Goal: Check status: Check status

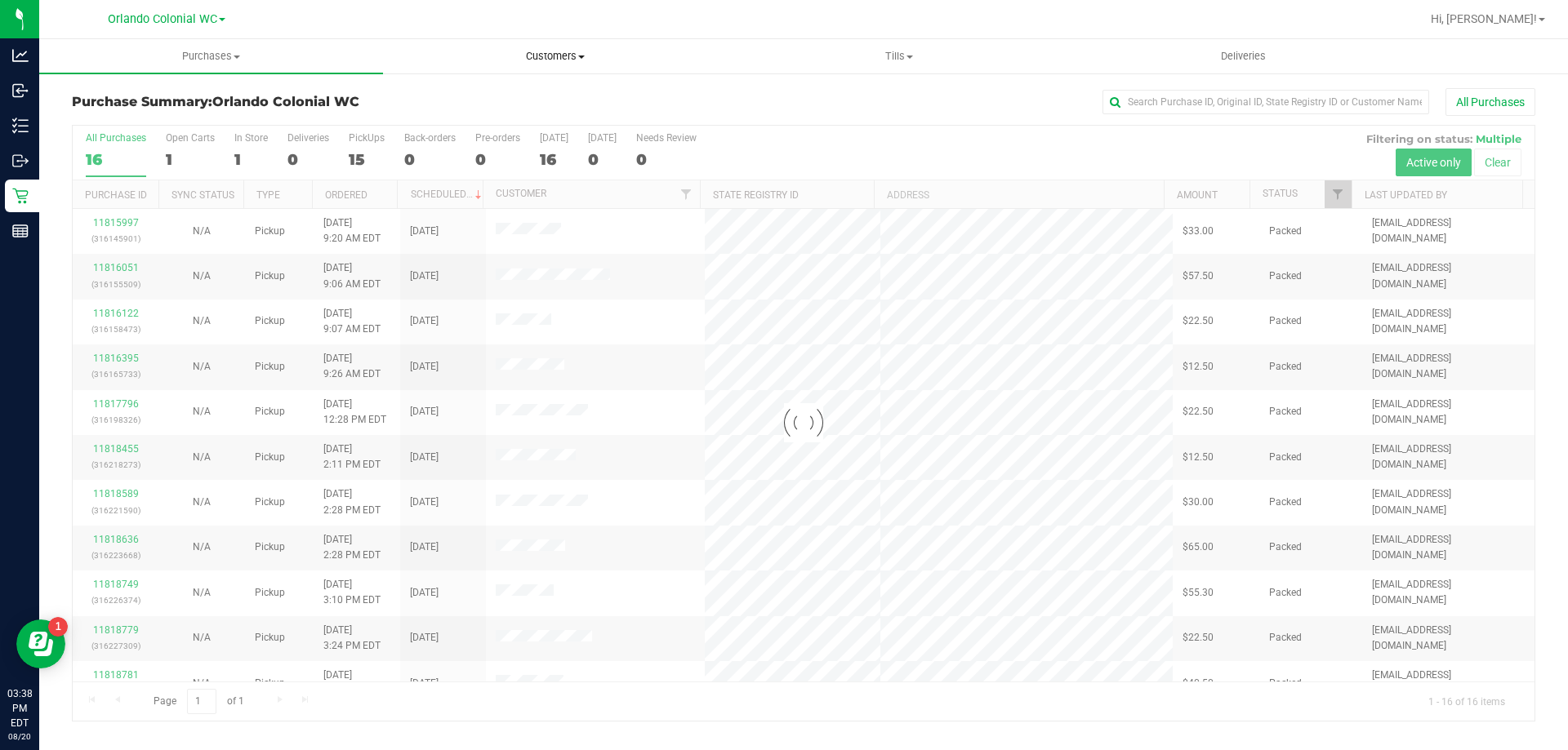
click at [562, 54] on span "Customers" at bounding box center [555, 55] width 343 height 15
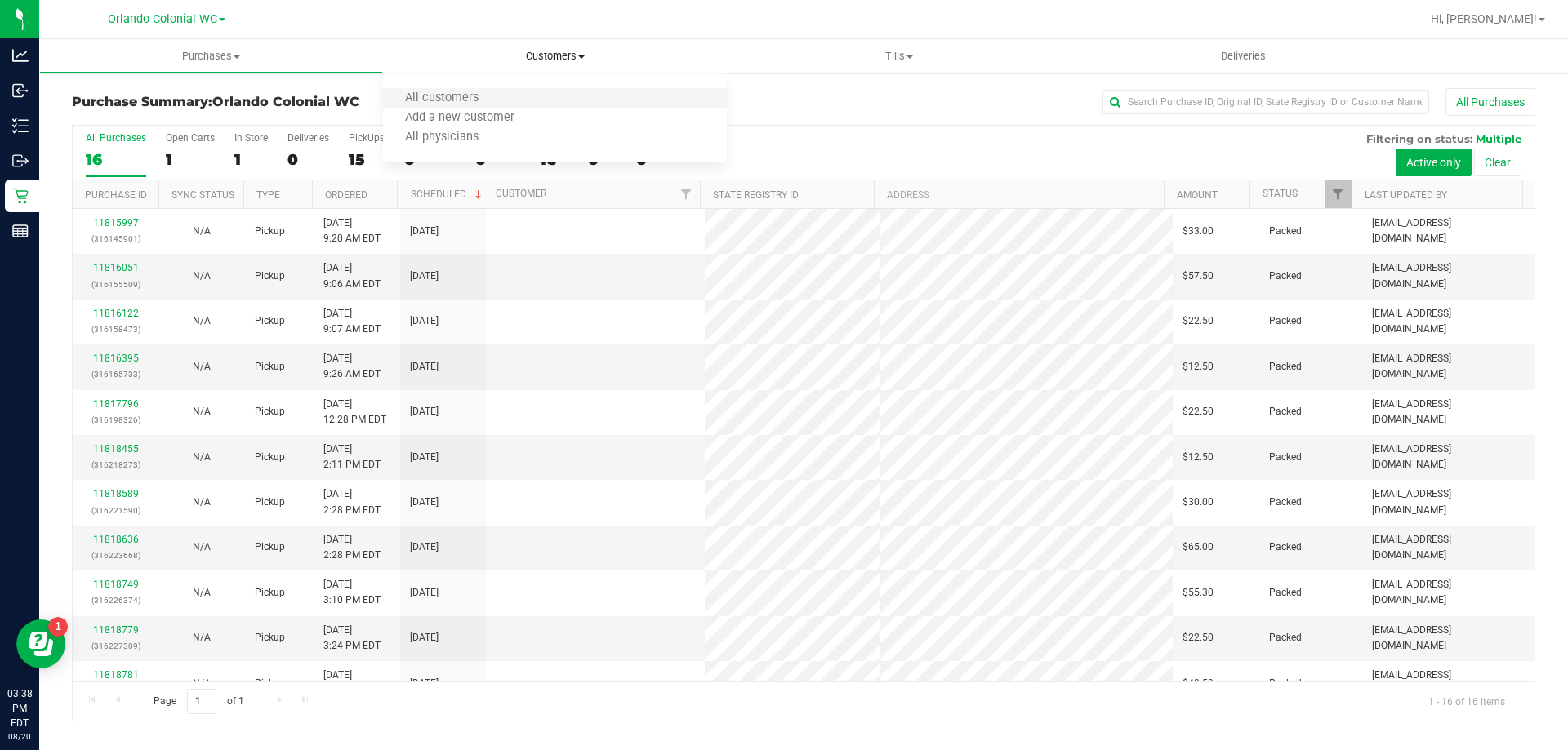
click at [548, 96] on li "All customers" at bounding box center [555, 98] width 344 height 19
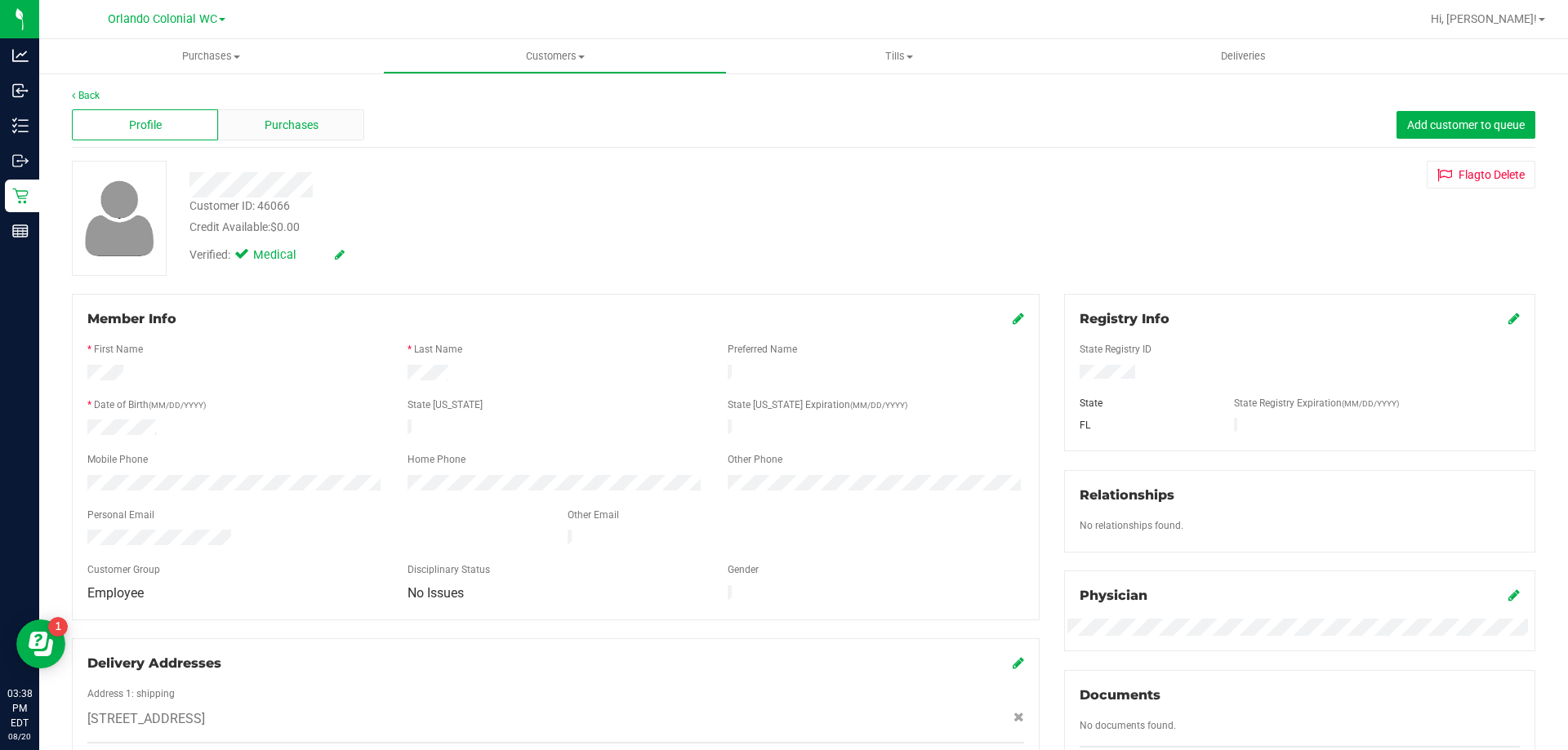
click at [237, 134] on div "Purchases" at bounding box center [291, 125] width 146 height 31
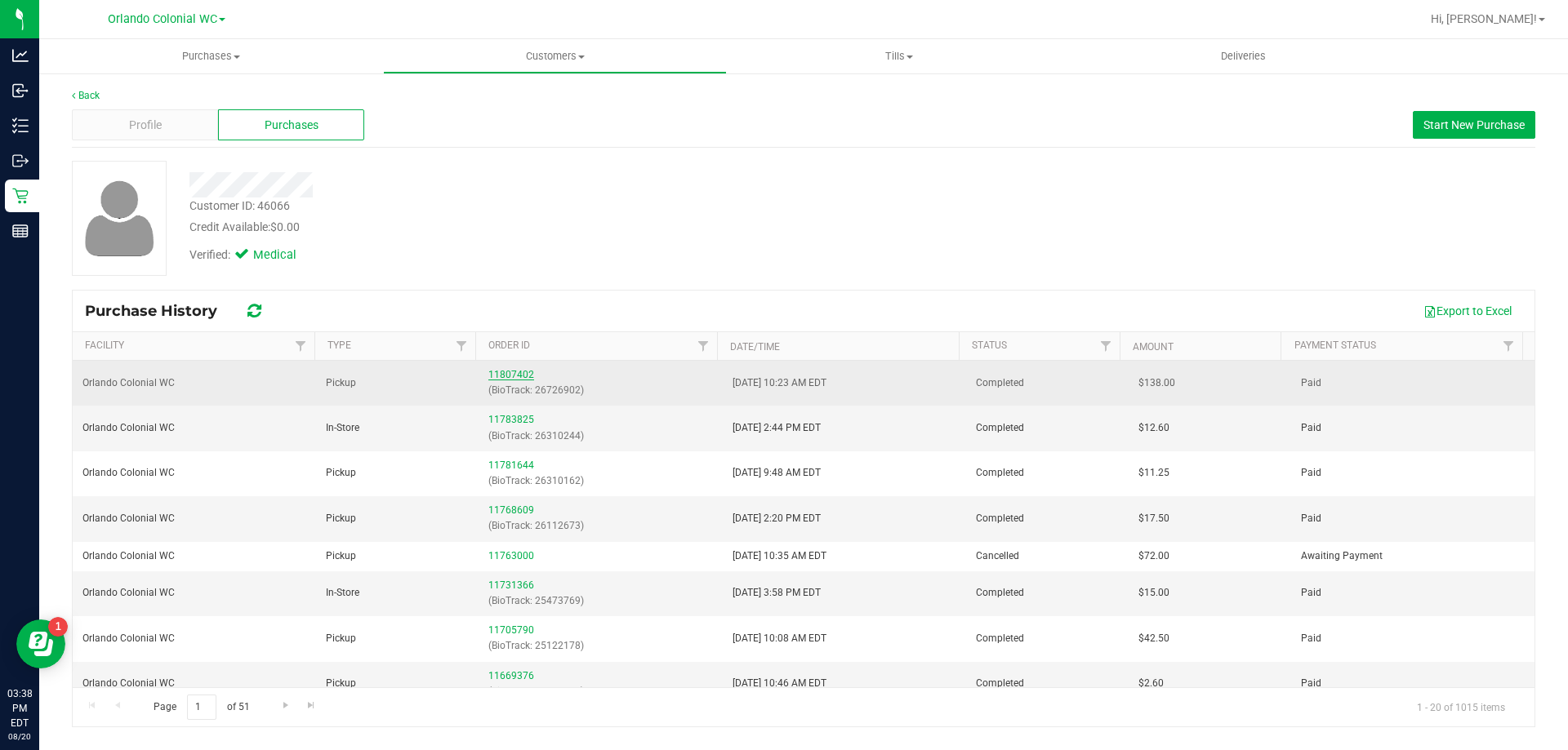
click at [511, 377] on link "11807402" at bounding box center [511, 375] width 46 height 12
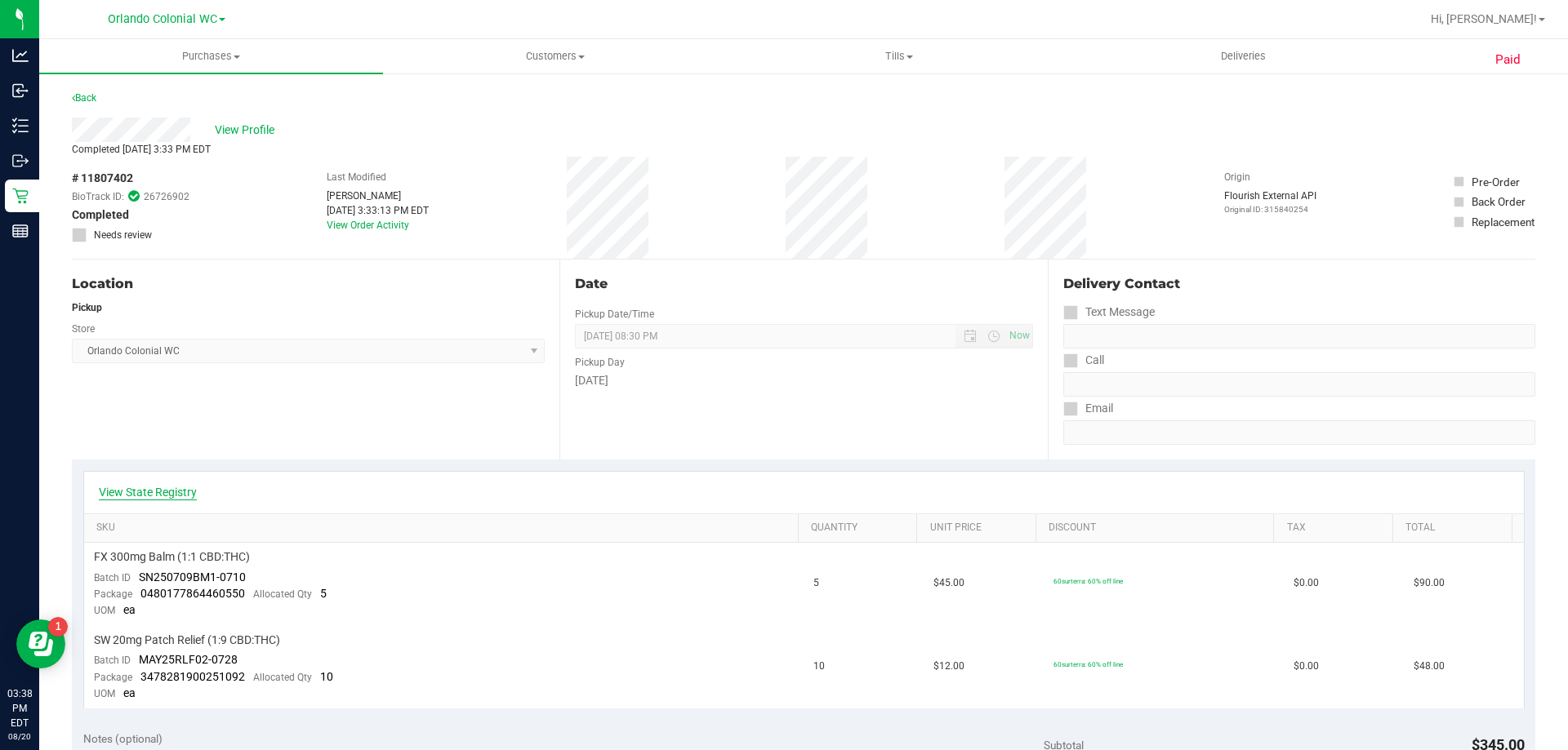
click at [188, 487] on link "View State Registry" at bounding box center [148, 492] width 98 height 17
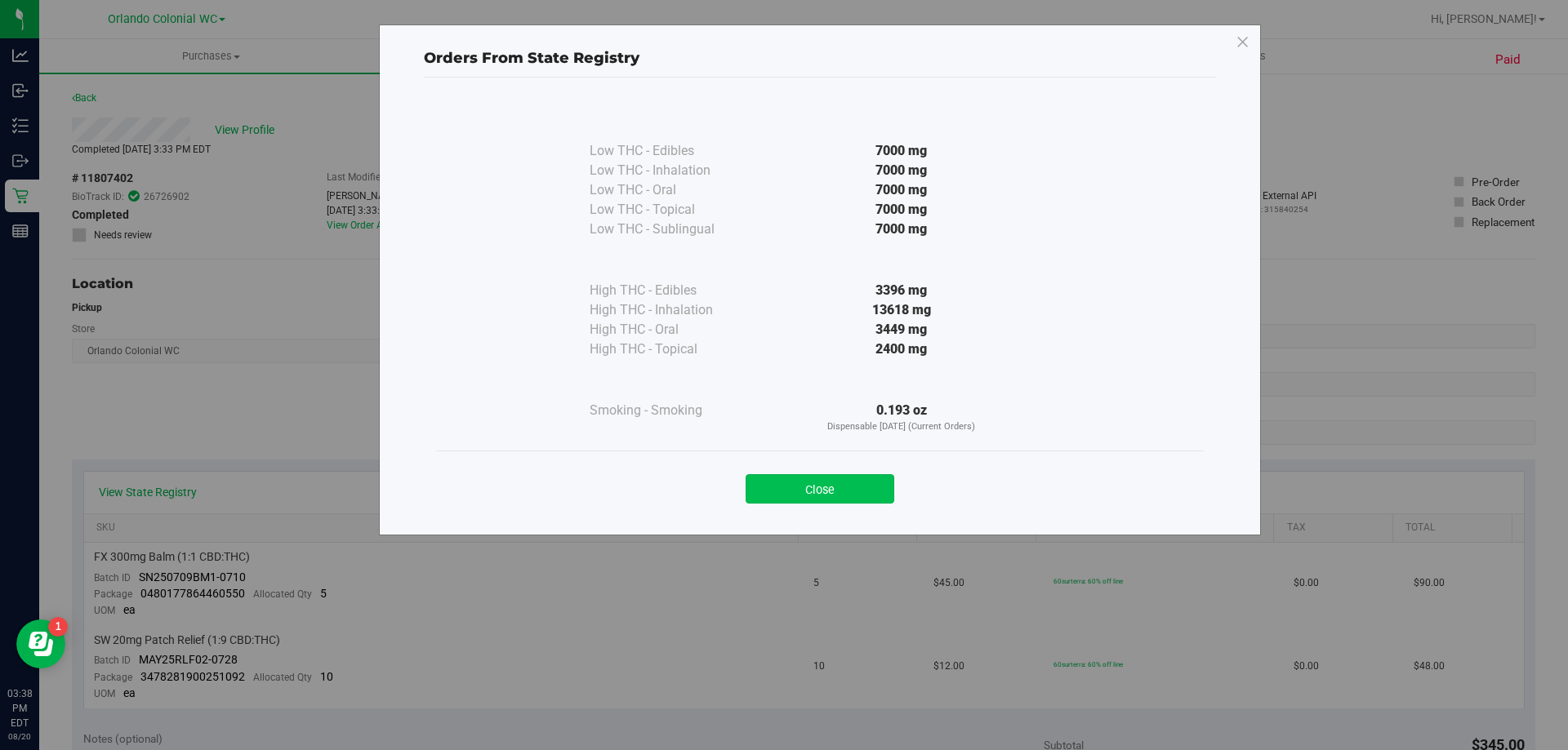
click at [839, 495] on button "Close" at bounding box center [820, 489] width 149 height 29
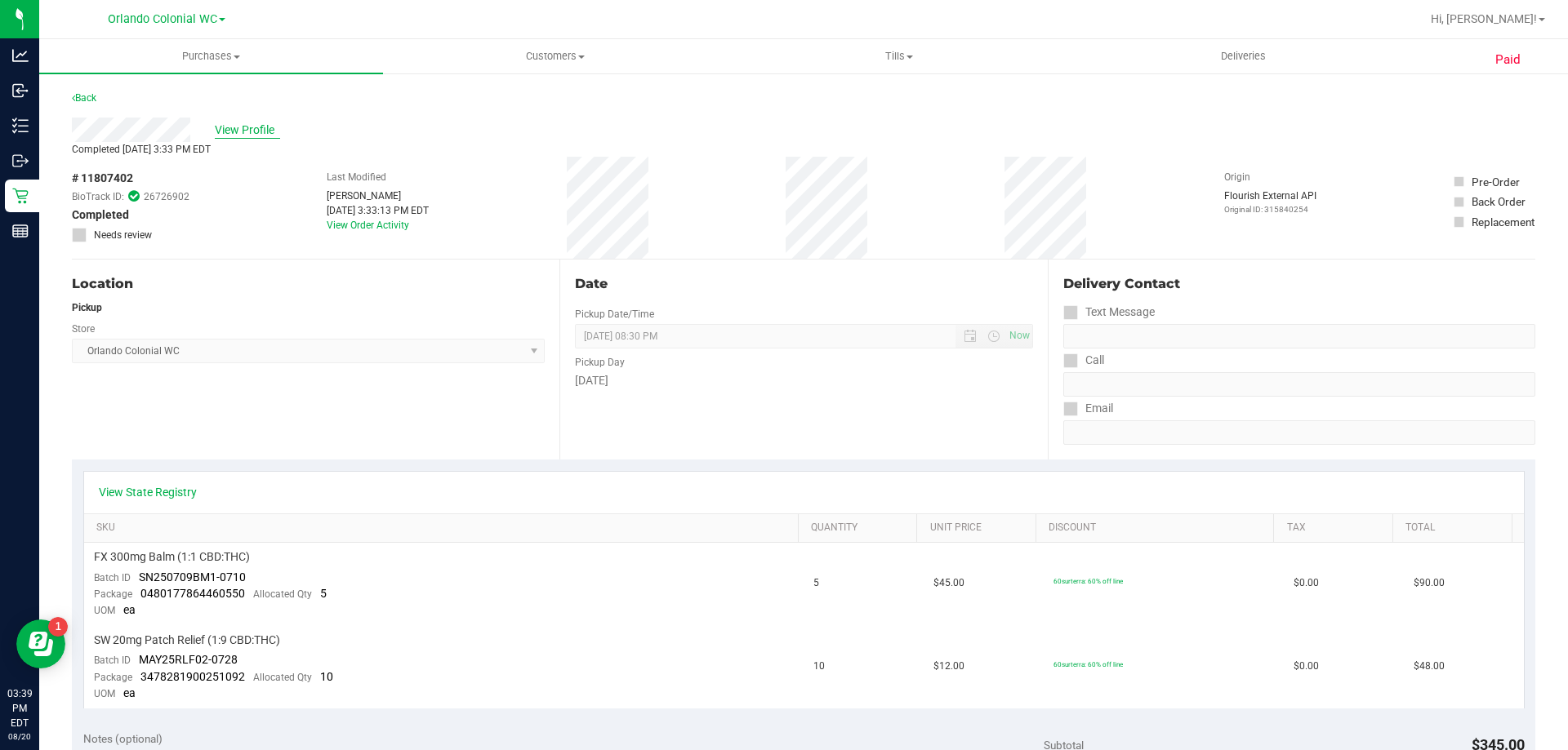
click at [252, 128] on span "View Profile" at bounding box center [247, 130] width 65 height 18
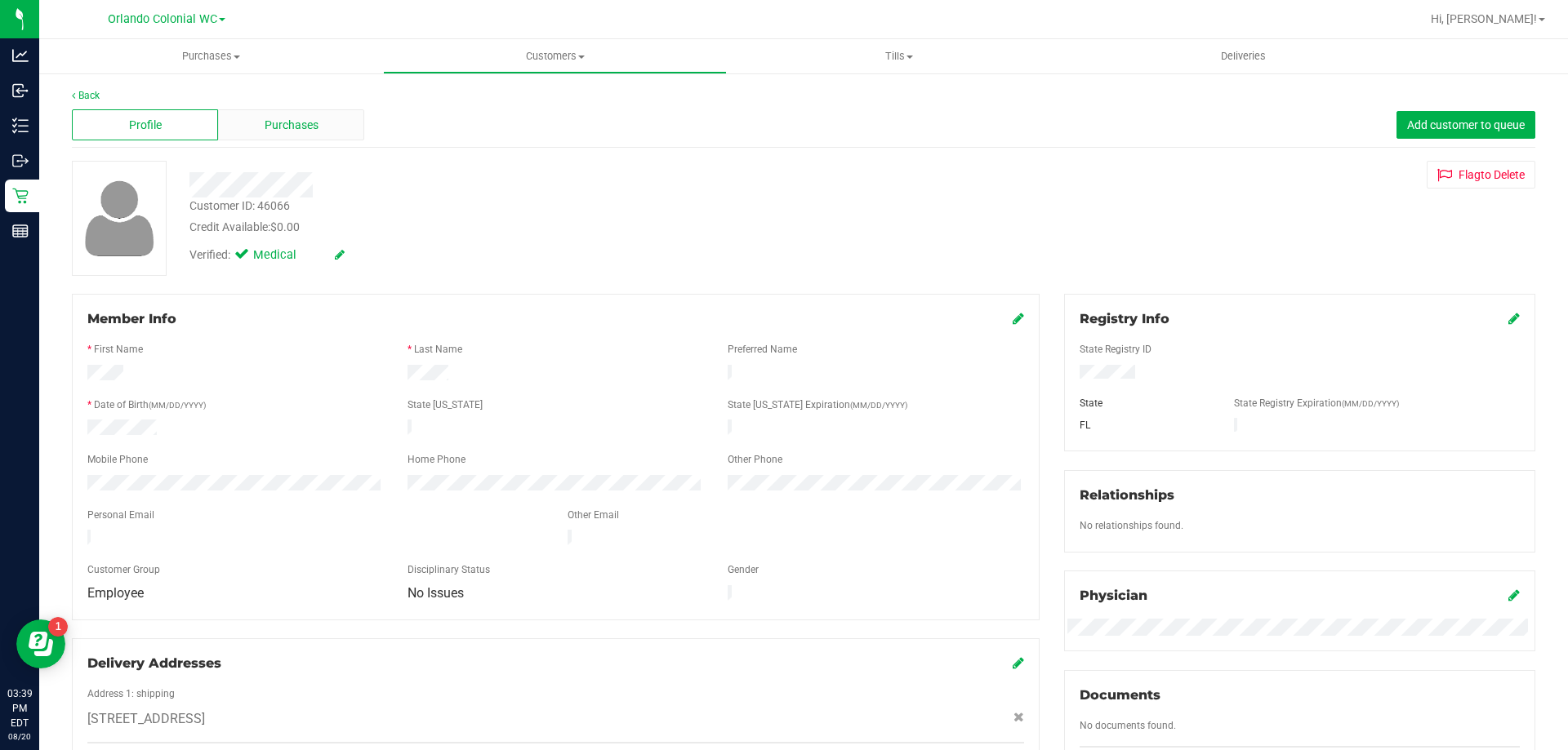
click at [246, 127] on div "Purchases" at bounding box center [291, 125] width 146 height 31
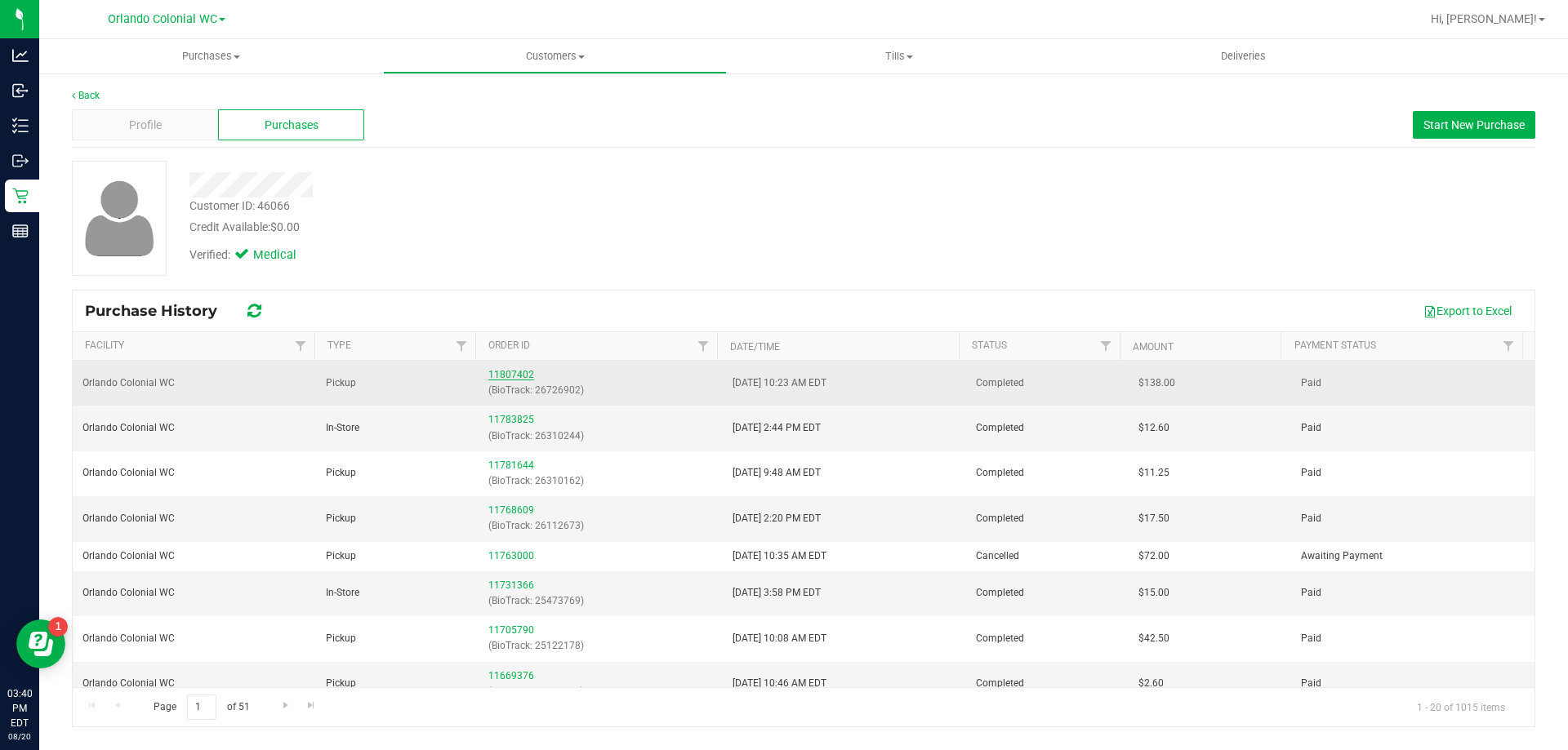
click at [496, 378] on link "11807402" at bounding box center [511, 375] width 46 height 12
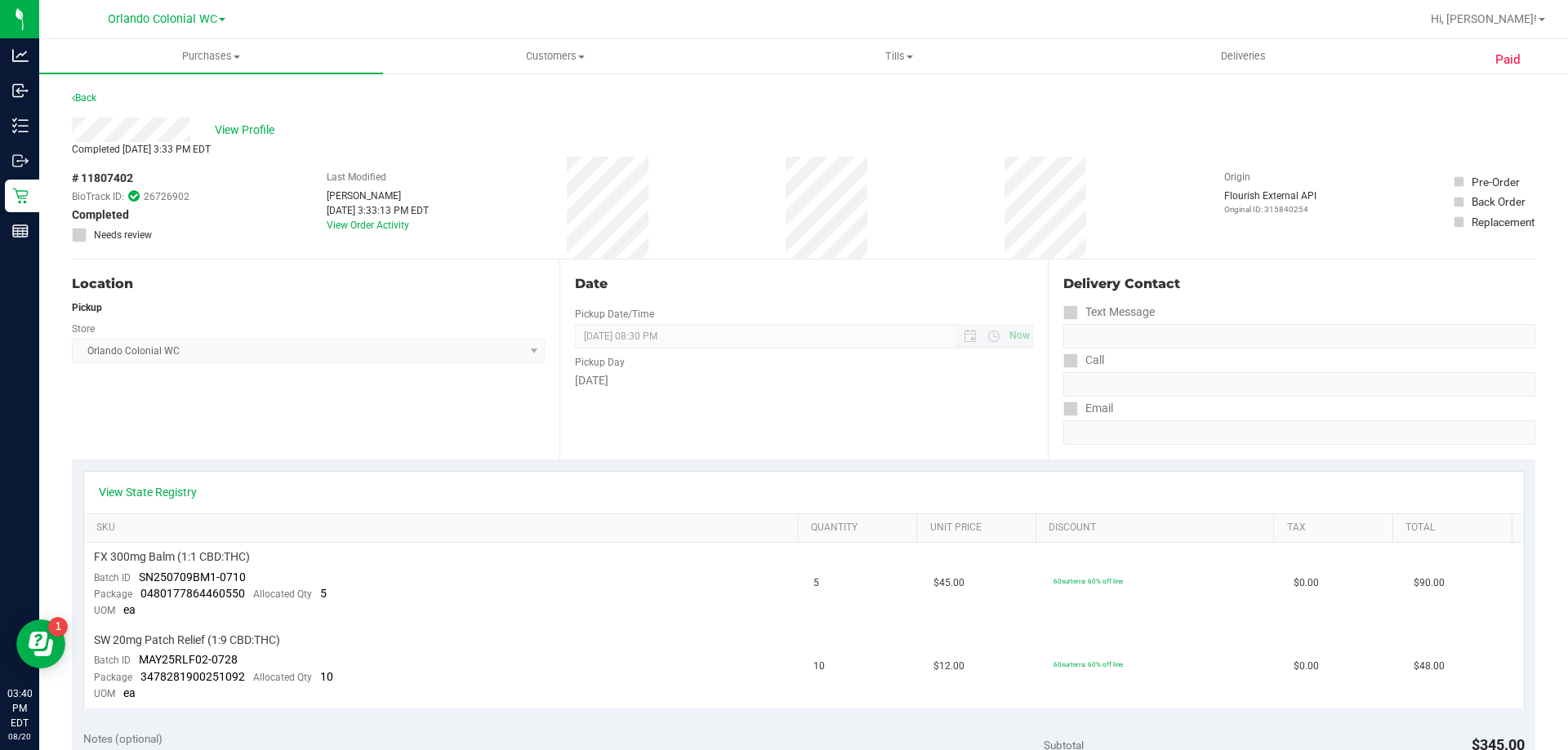
click at [964, 328] on span "08/18/2025 08:30 PM Now" at bounding box center [804, 336] width 457 height 24
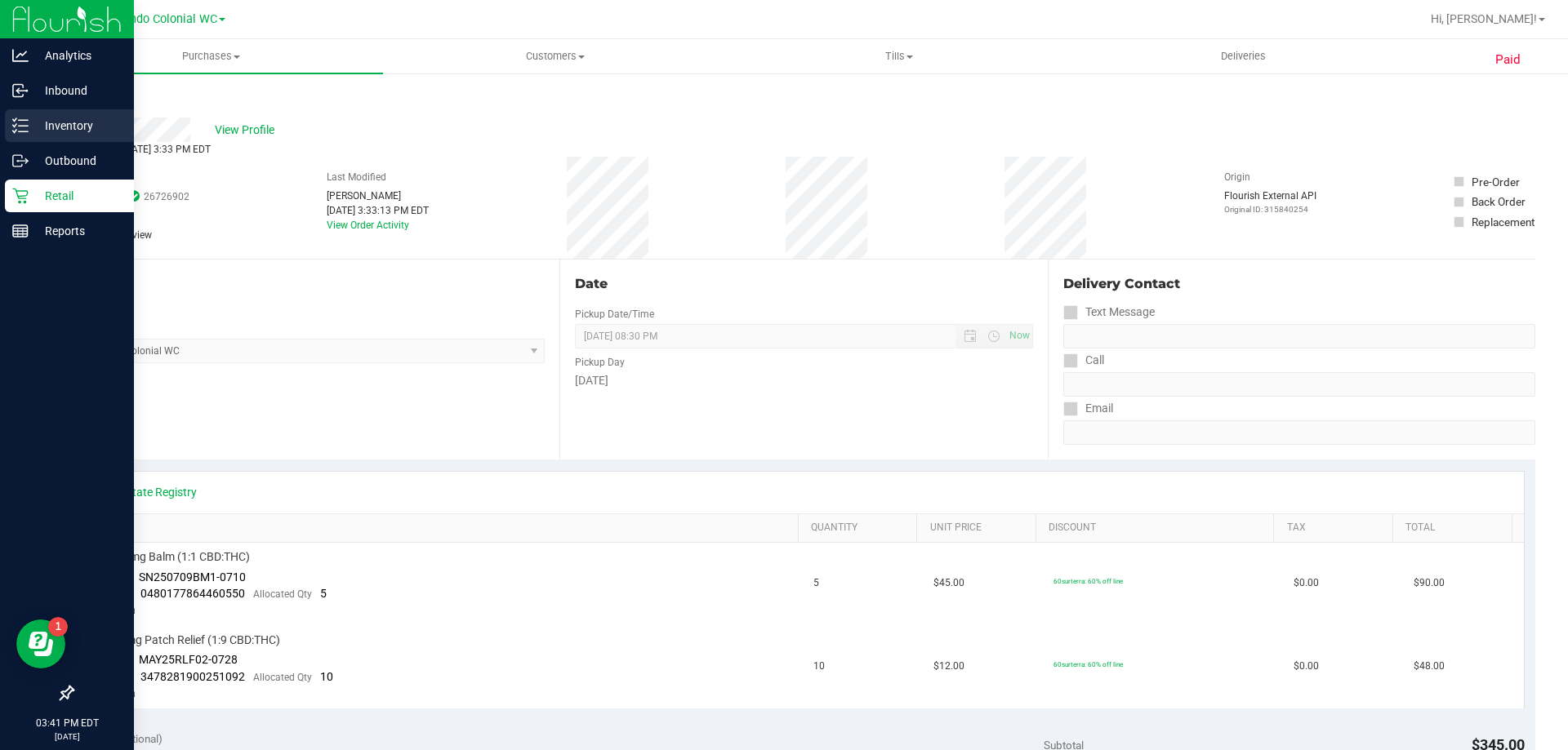
click at [55, 127] on p "Inventory" at bounding box center [77, 125] width 98 height 19
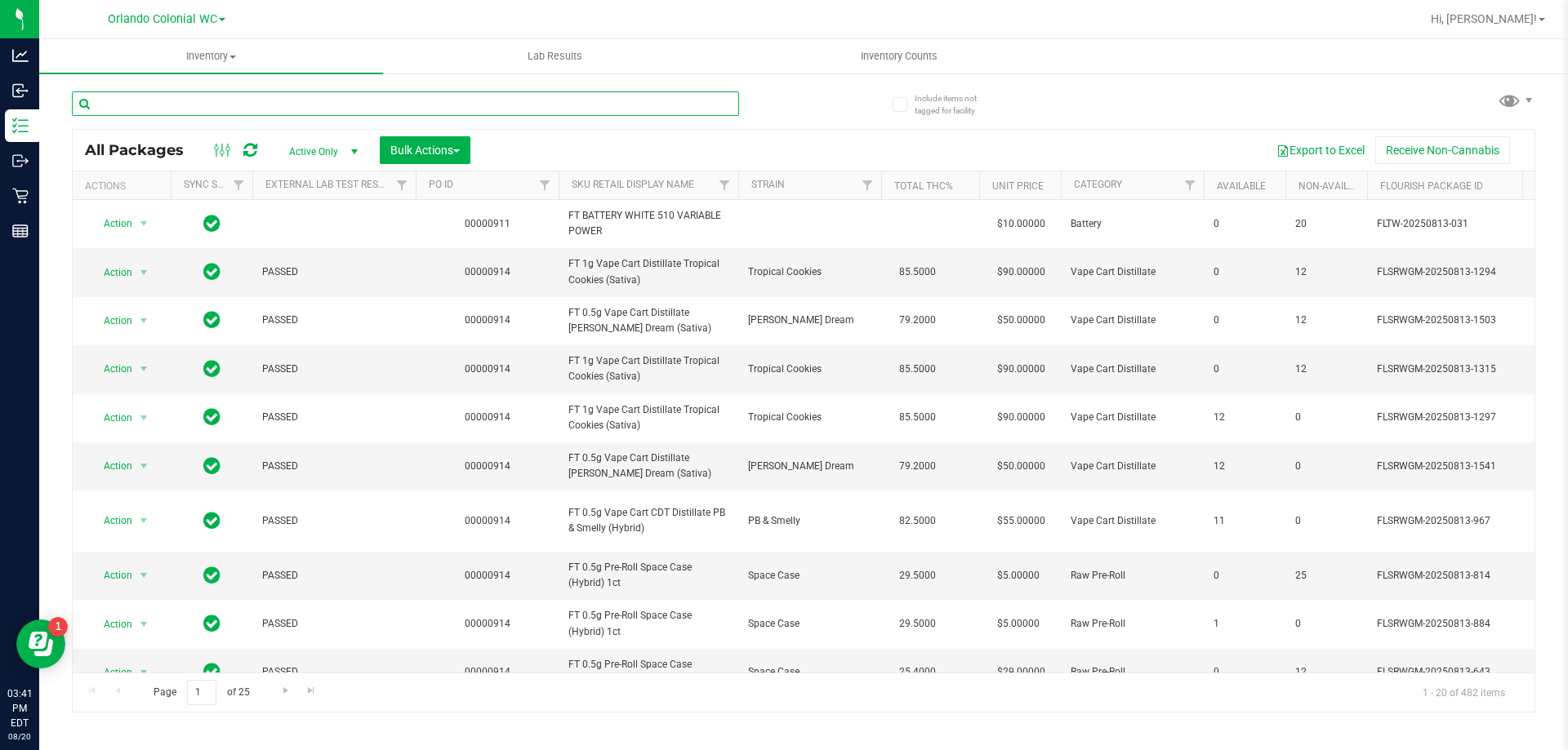
click at [201, 105] on input "text" at bounding box center [406, 103] width 668 height 24
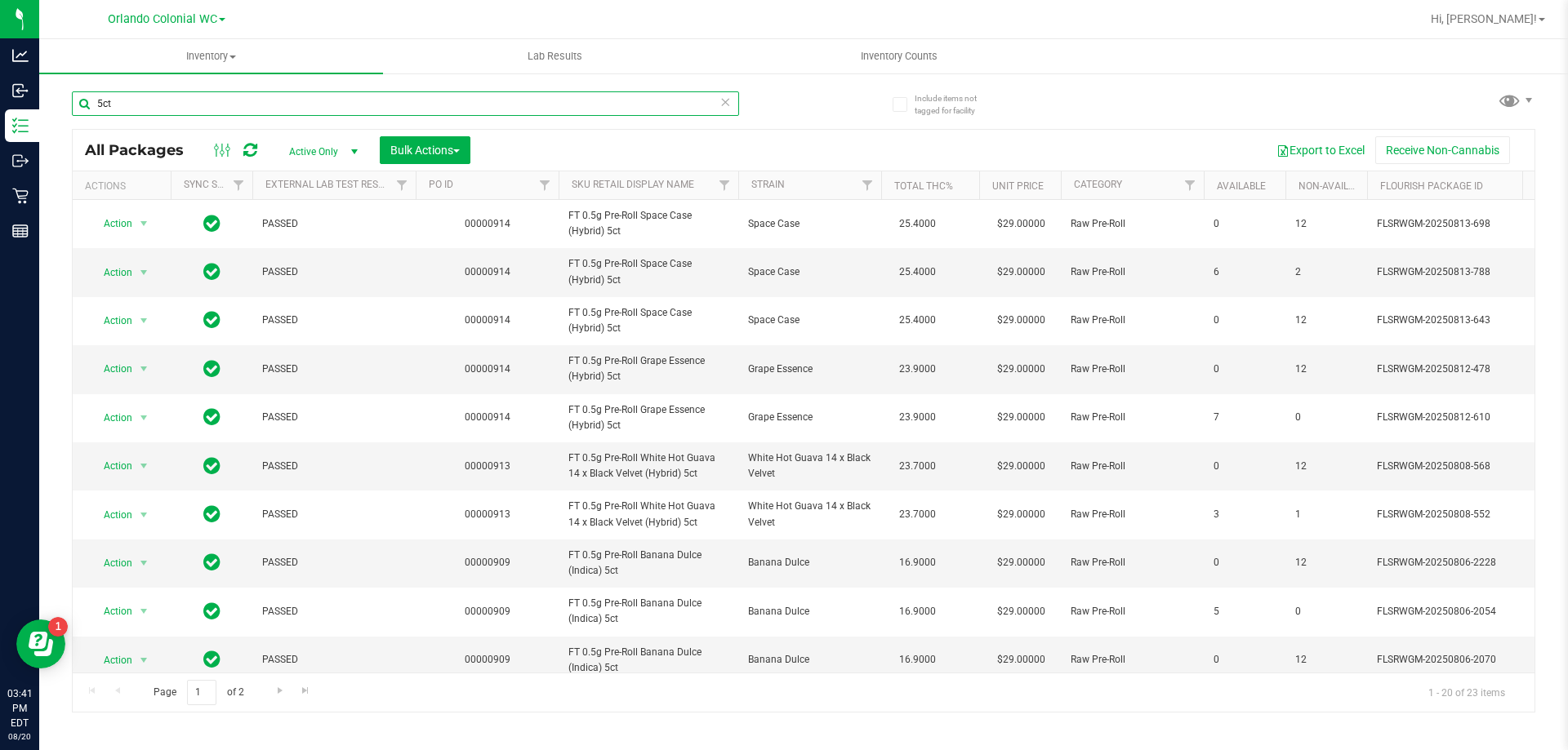
type input "5ct"
click at [857, 150] on div "Export to Excel Receive Non-Cannabis" at bounding box center [1003, 150] width 1039 height 28
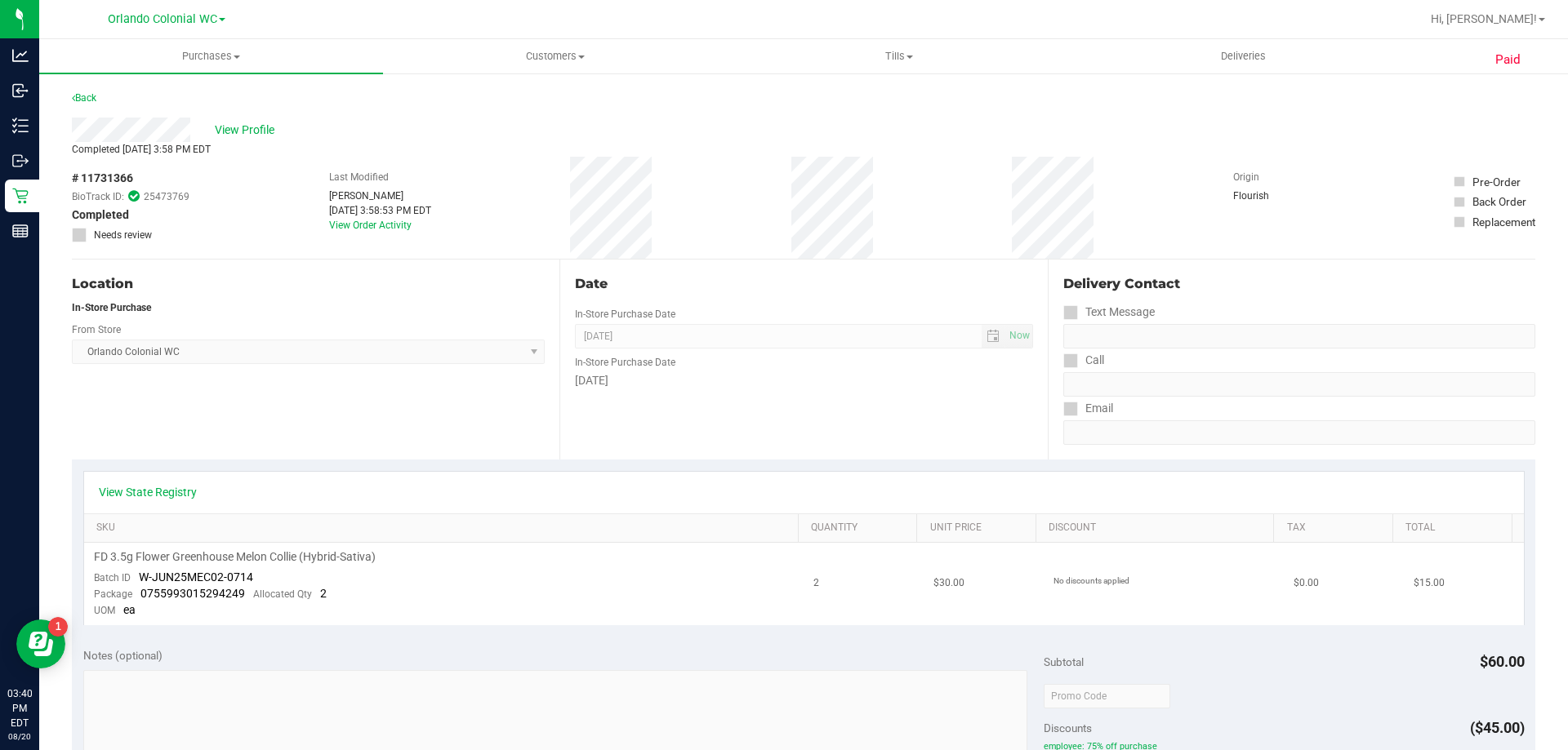
scroll to position [327, 0]
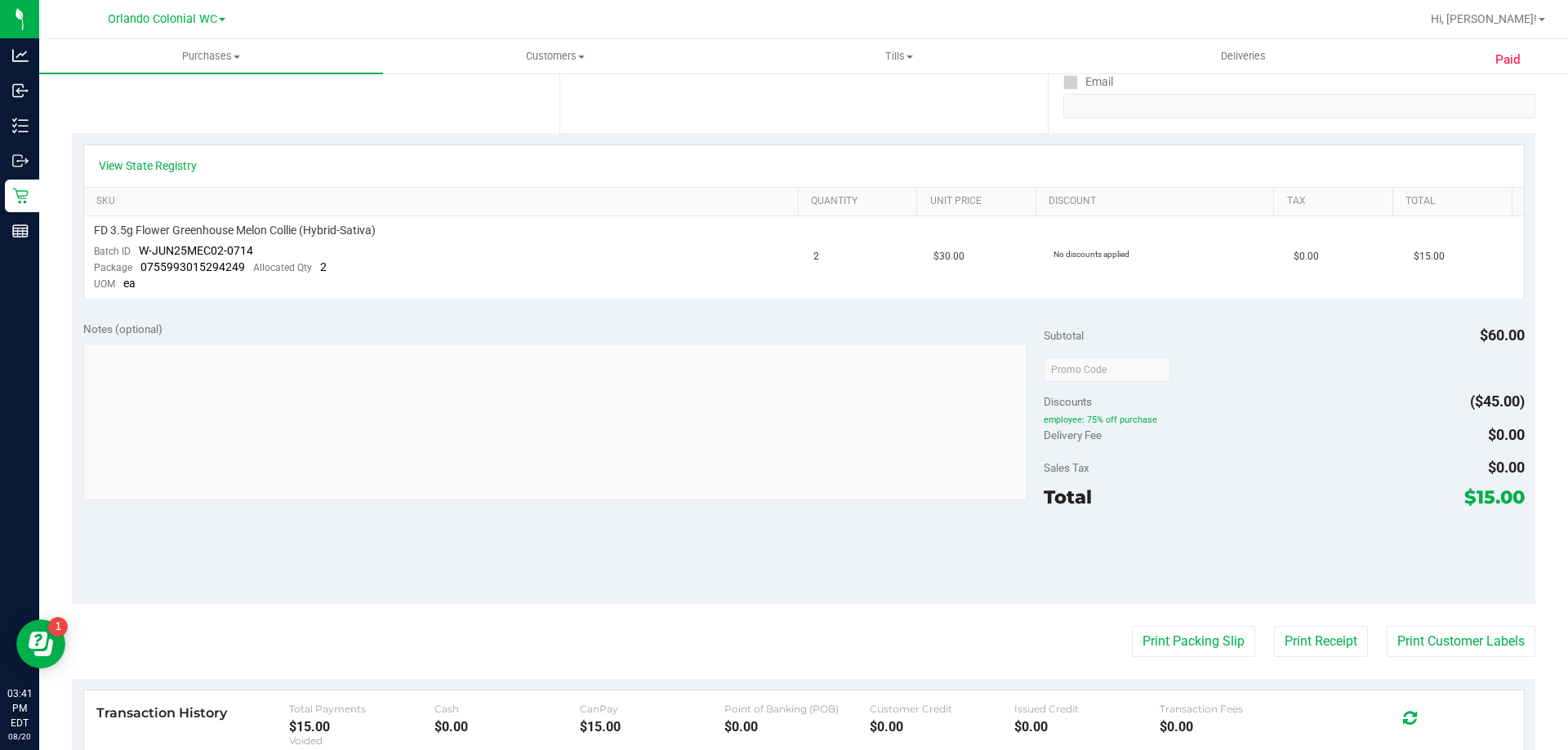
click at [175, 176] on div "View State Registry" at bounding box center [804, 165] width 1440 height 42
click at [172, 170] on link "View State Registry" at bounding box center [148, 165] width 98 height 17
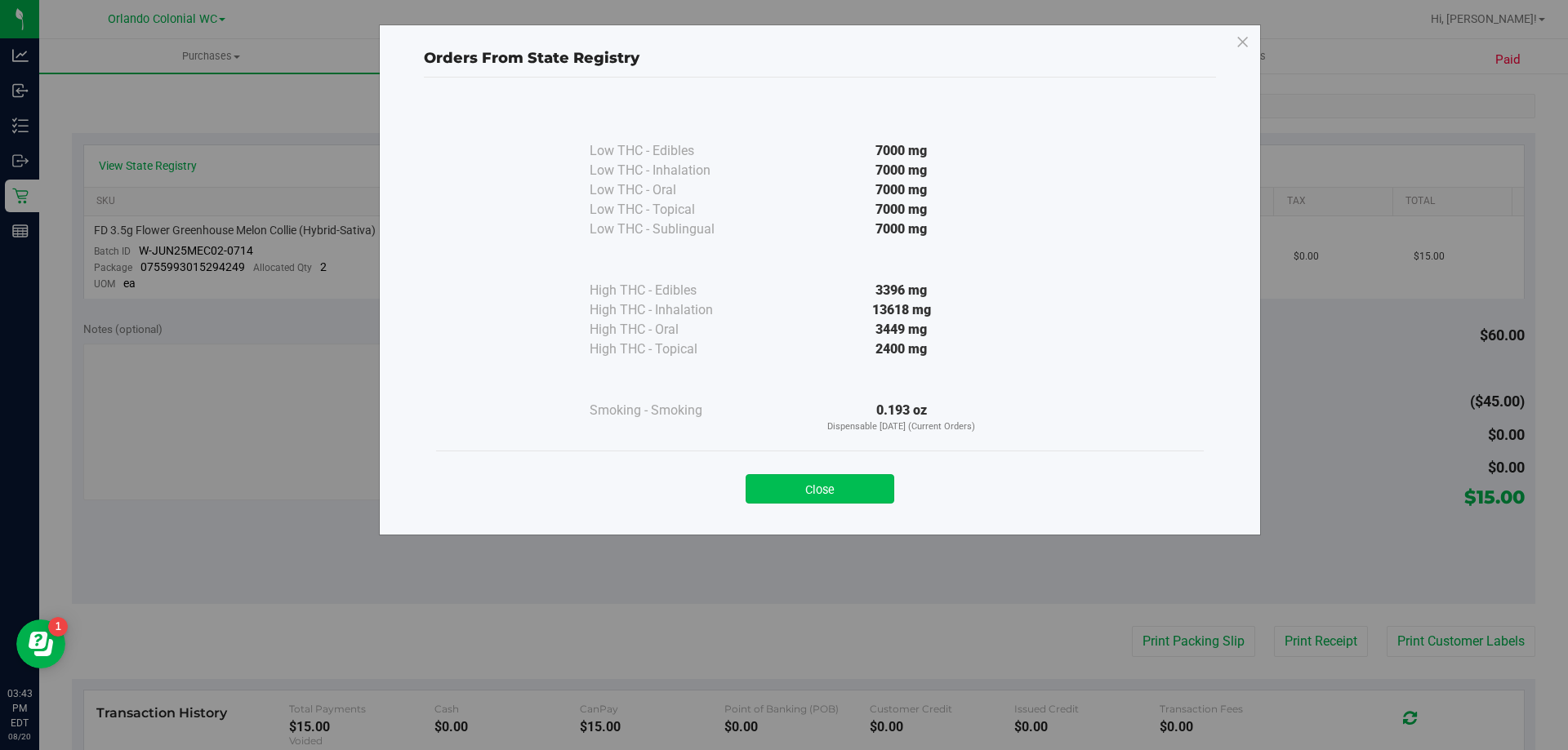
click at [805, 480] on button "Close" at bounding box center [820, 489] width 149 height 29
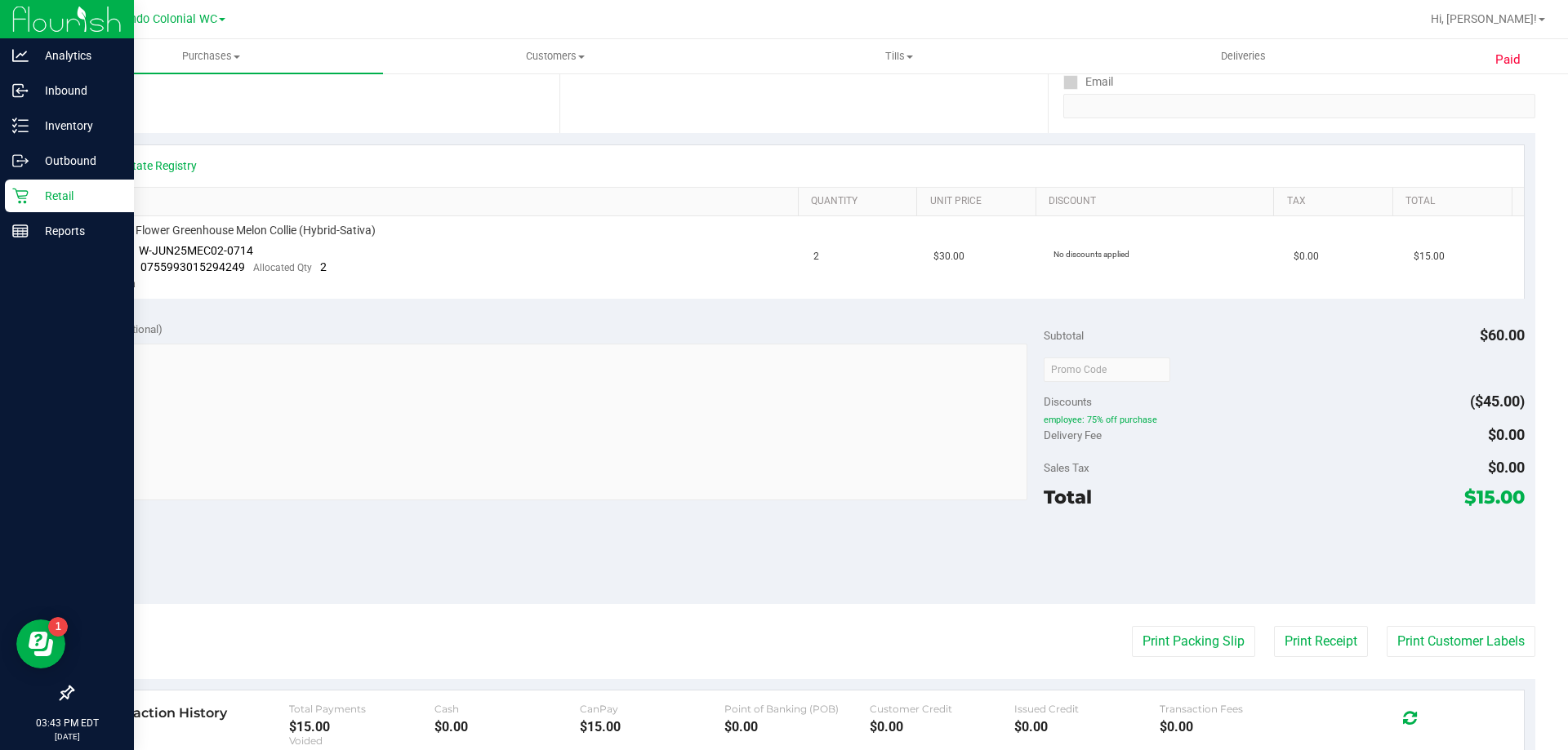
click at [18, 201] on icon at bounding box center [20, 196] width 17 height 17
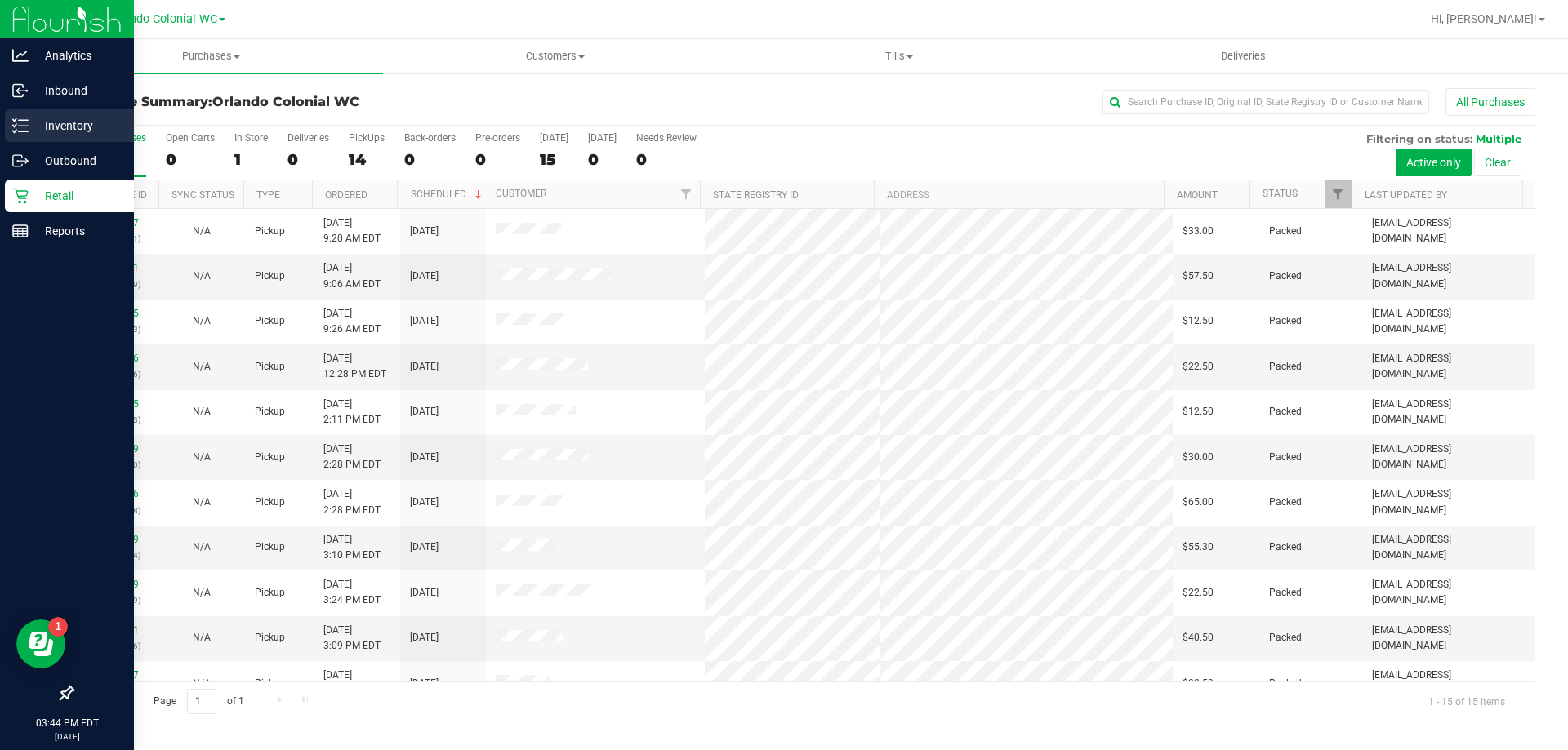
click at [15, 126] on icon at bounding box center [14, 125] width 3 height 3
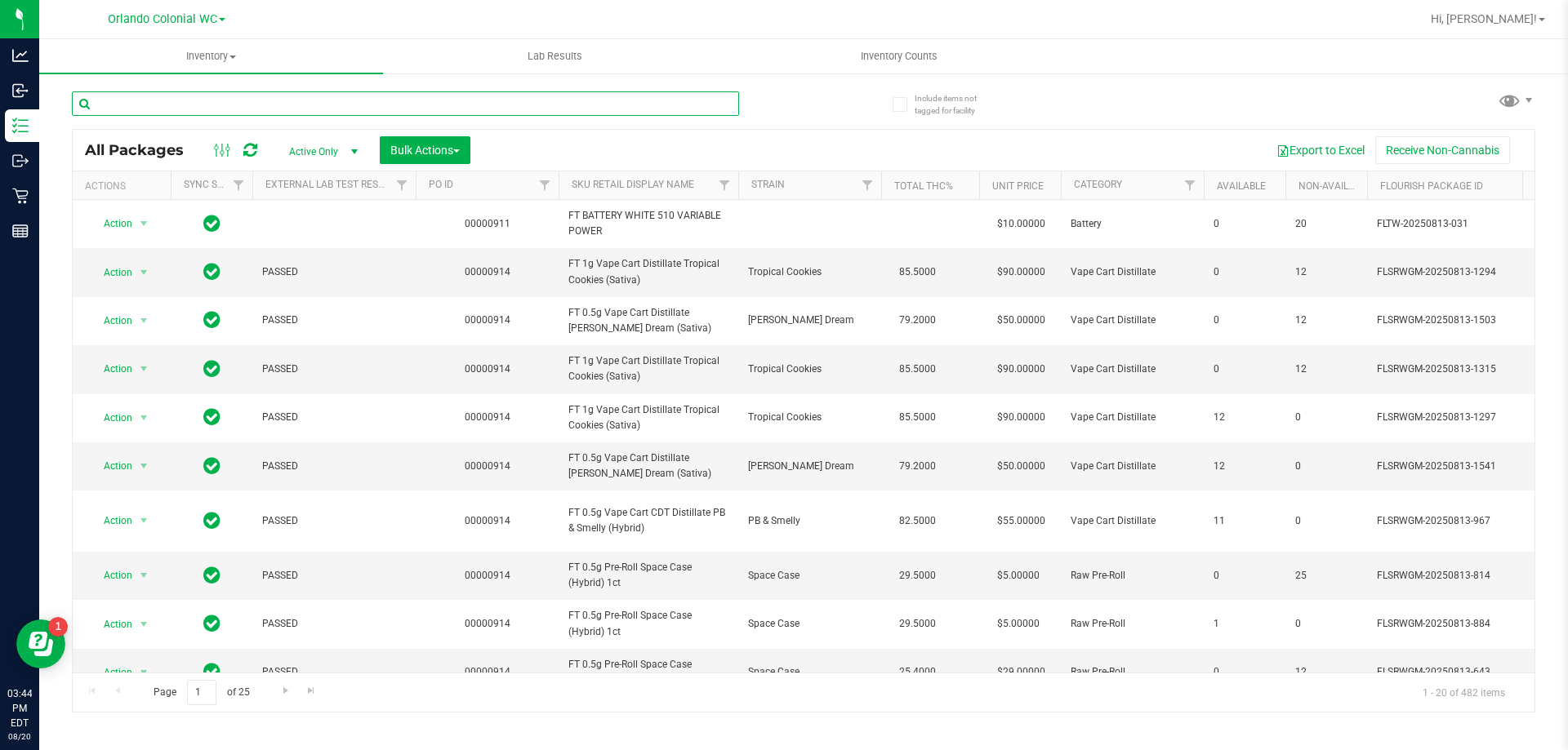
click at [141, 99] on input "text" at bounding box center [406, 103] width 668 height 24
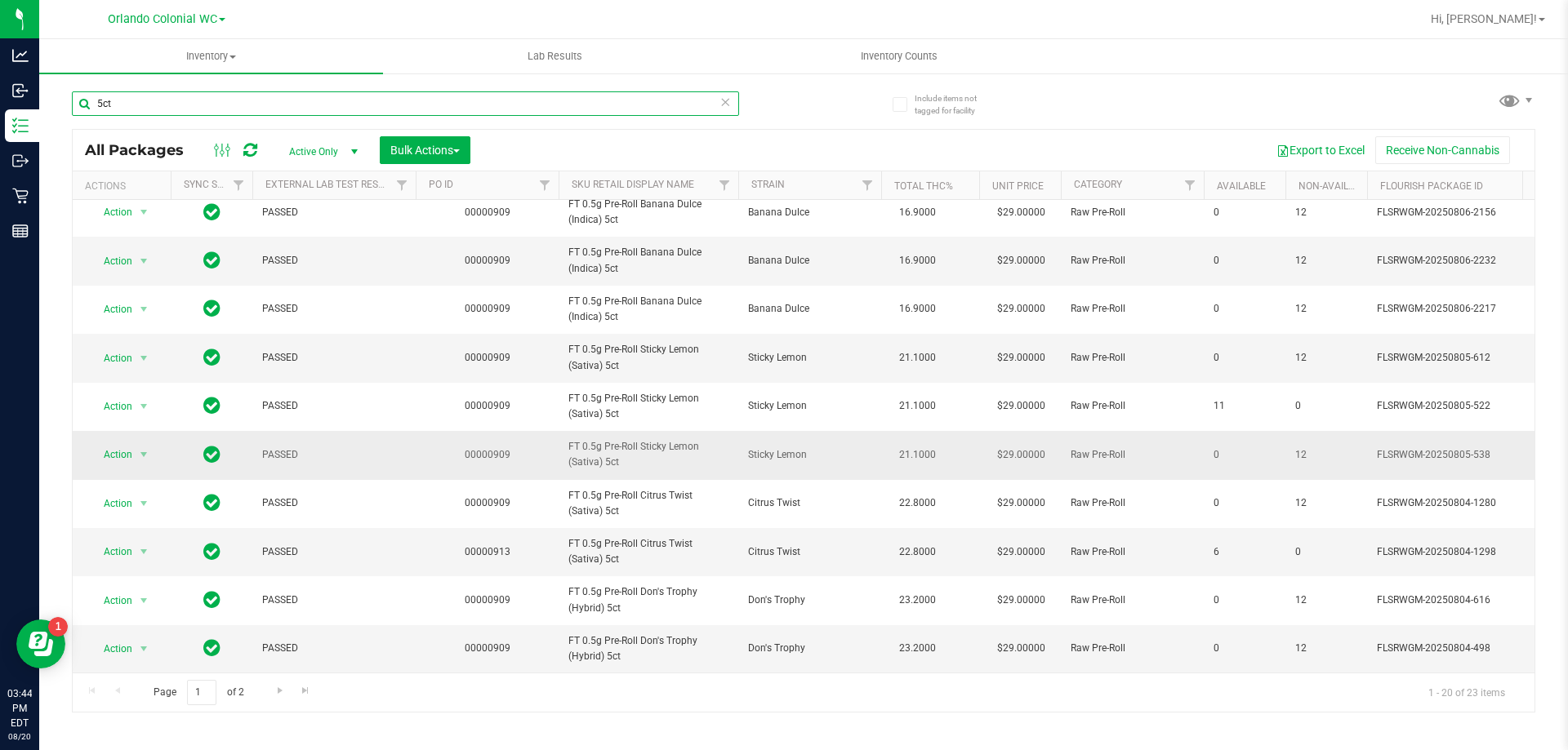
scroll to position [509, 0]
type input "5ct"
click at [280, 688] on span "Go to the next page" at bounding box center [279, 690] width 13 height 13
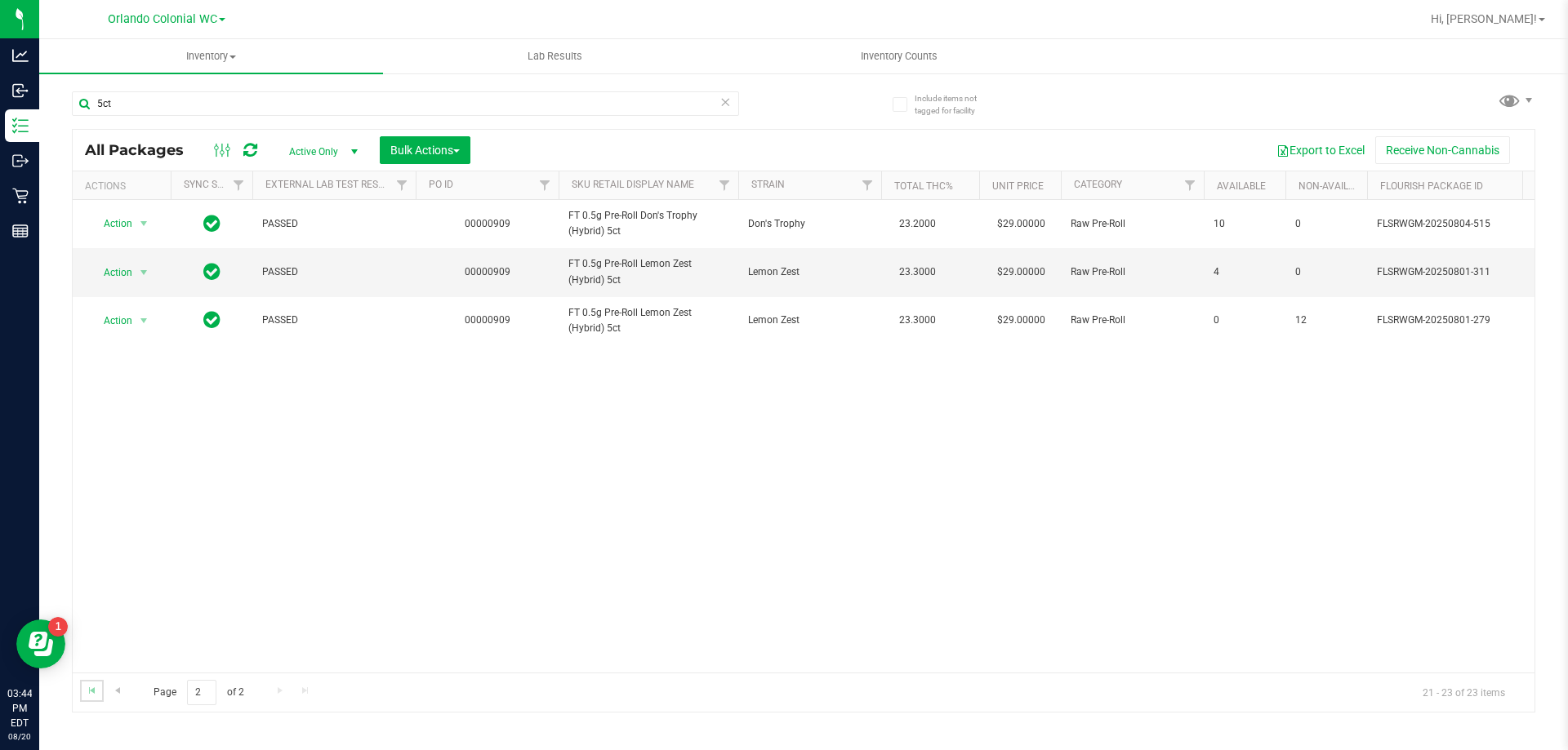
click at [83, 691] on link "Go to the first page" at bounding box center [91, 691] width 23 height 22
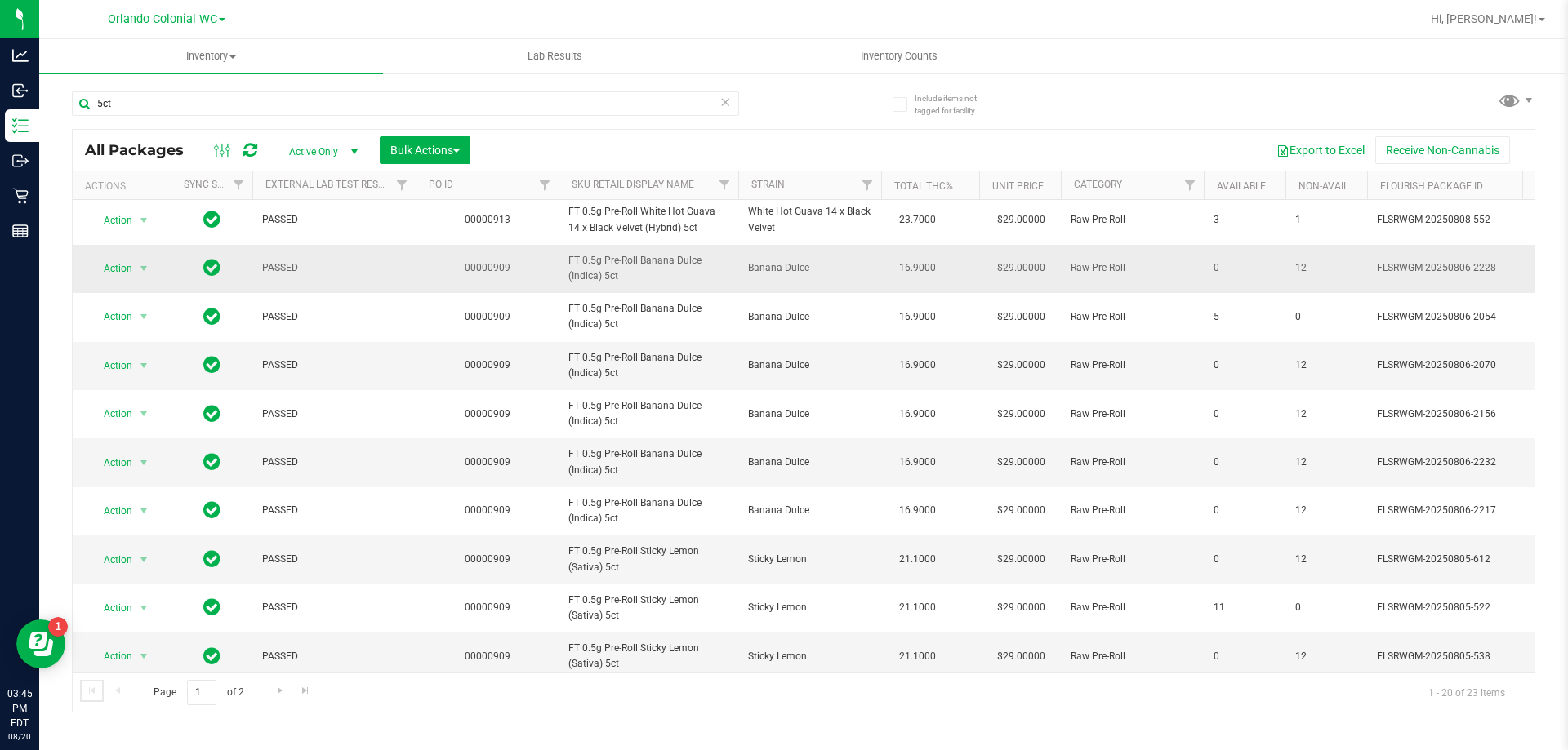
scroll to position [308, 0]
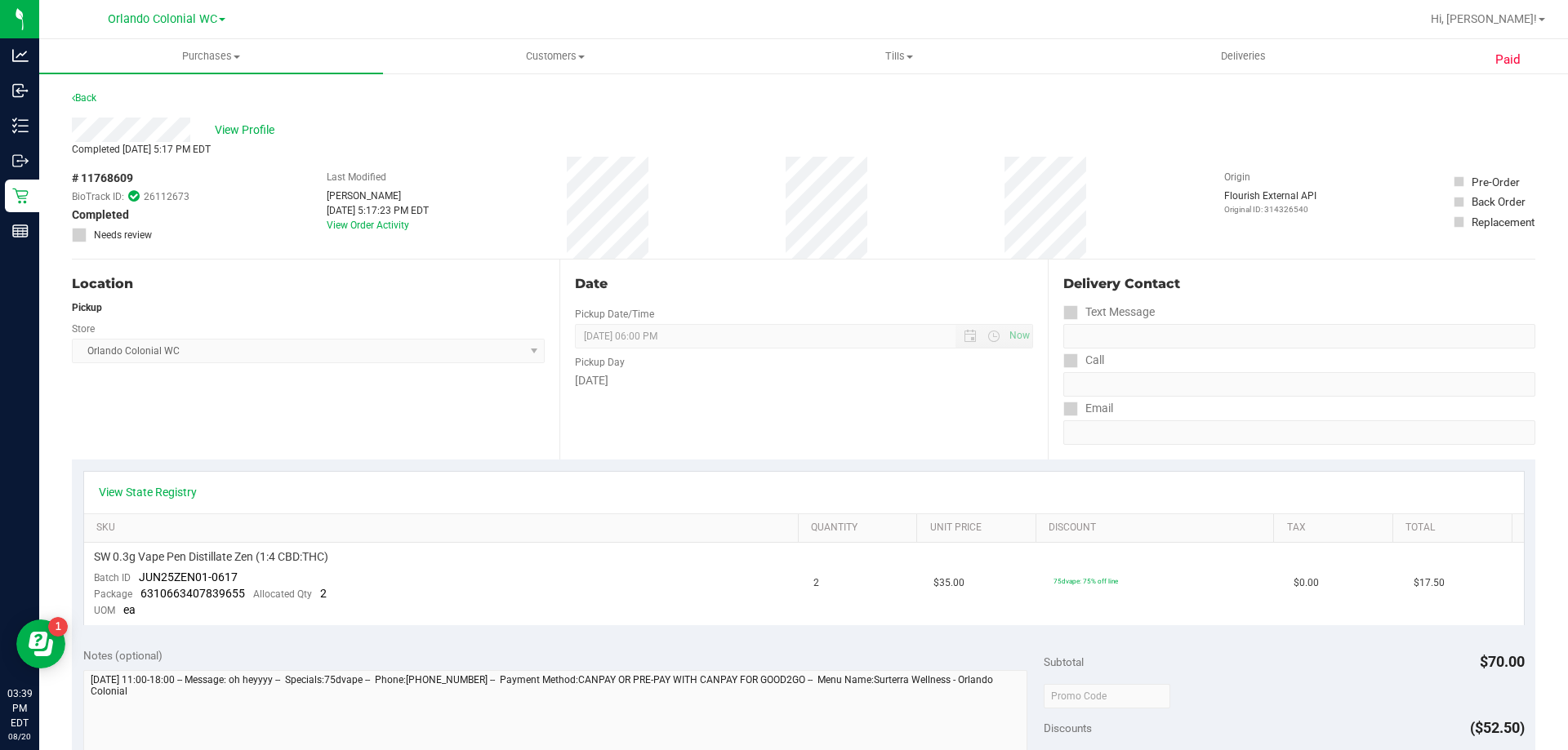
scroll to position [245, 0]
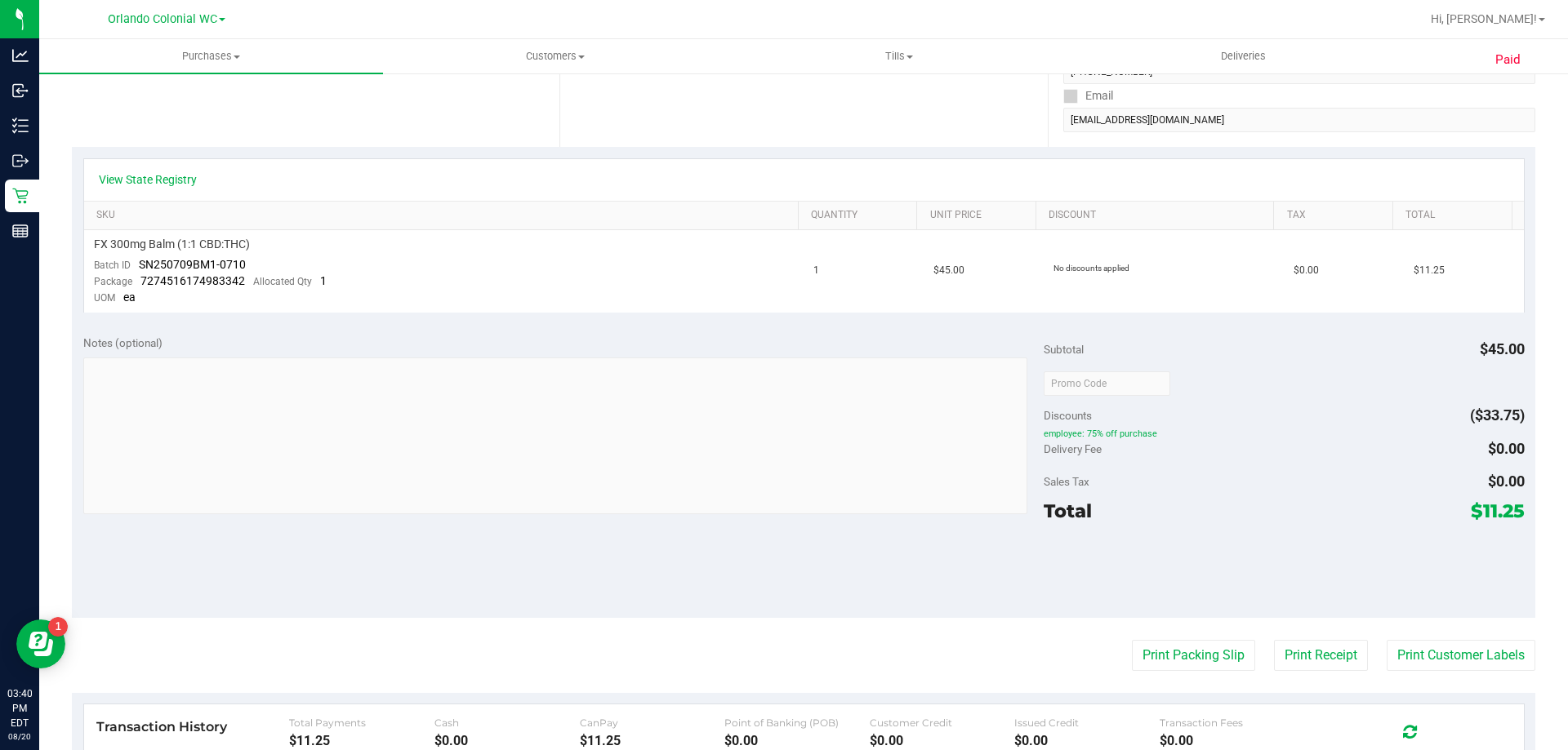
scroll to position [327, 0]
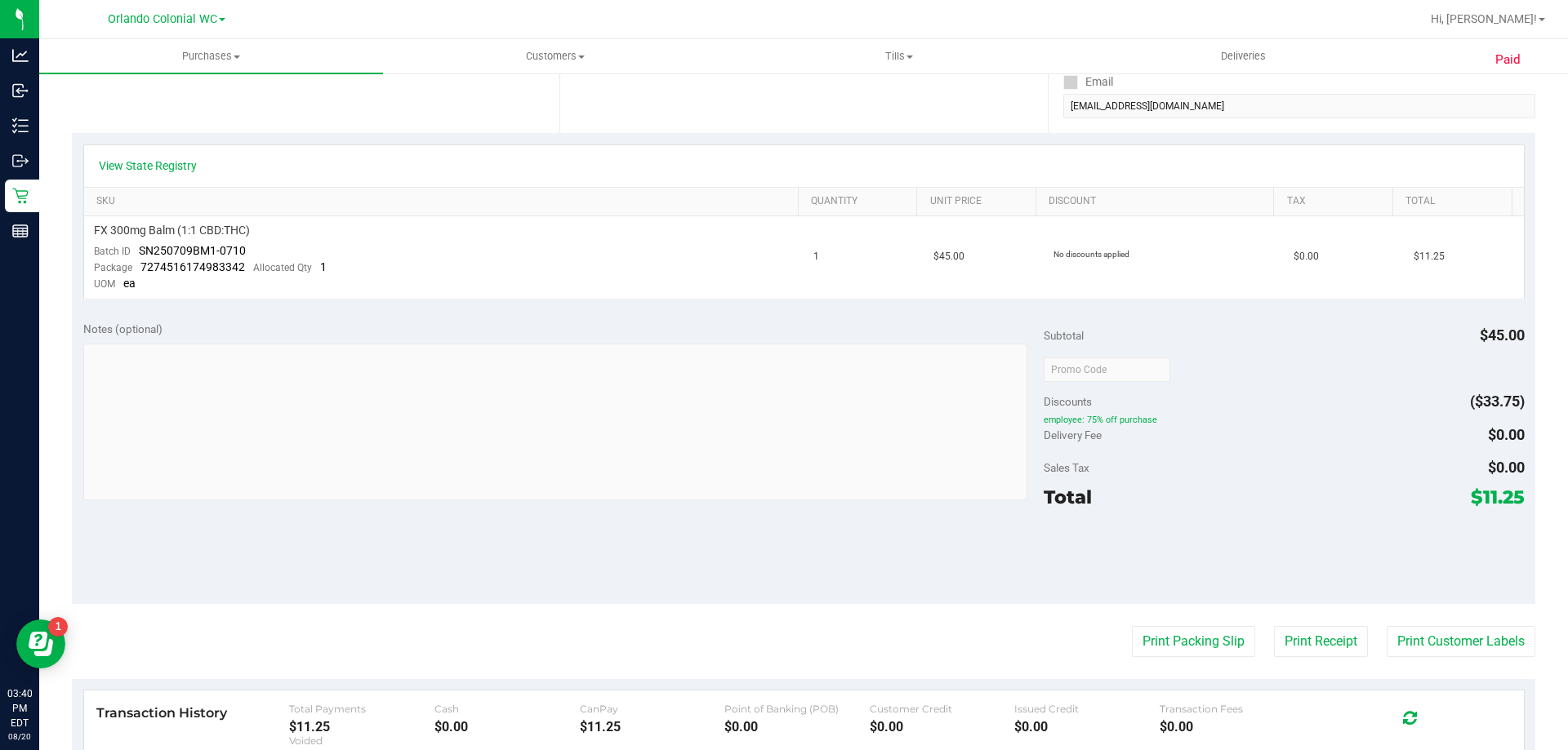
drag, startPoint x: 1071, startPoint y: 333, endPoint x: 1076, endPoint y: 307, distance: 26.5
click at [1075, 323] on div "Subtotal" at bounding box center [1064, 336] width 40 height 29
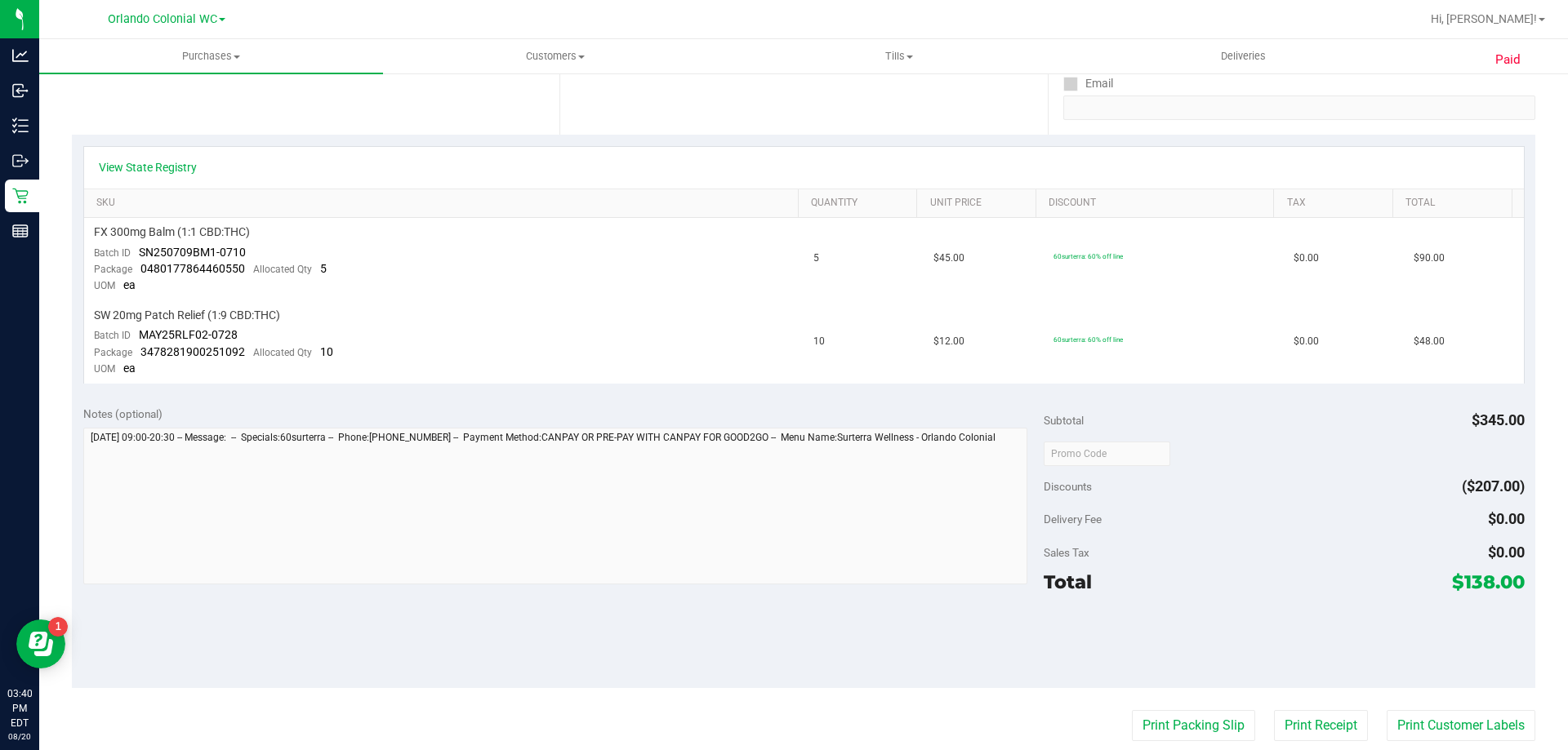
scroll to position [327, 0]
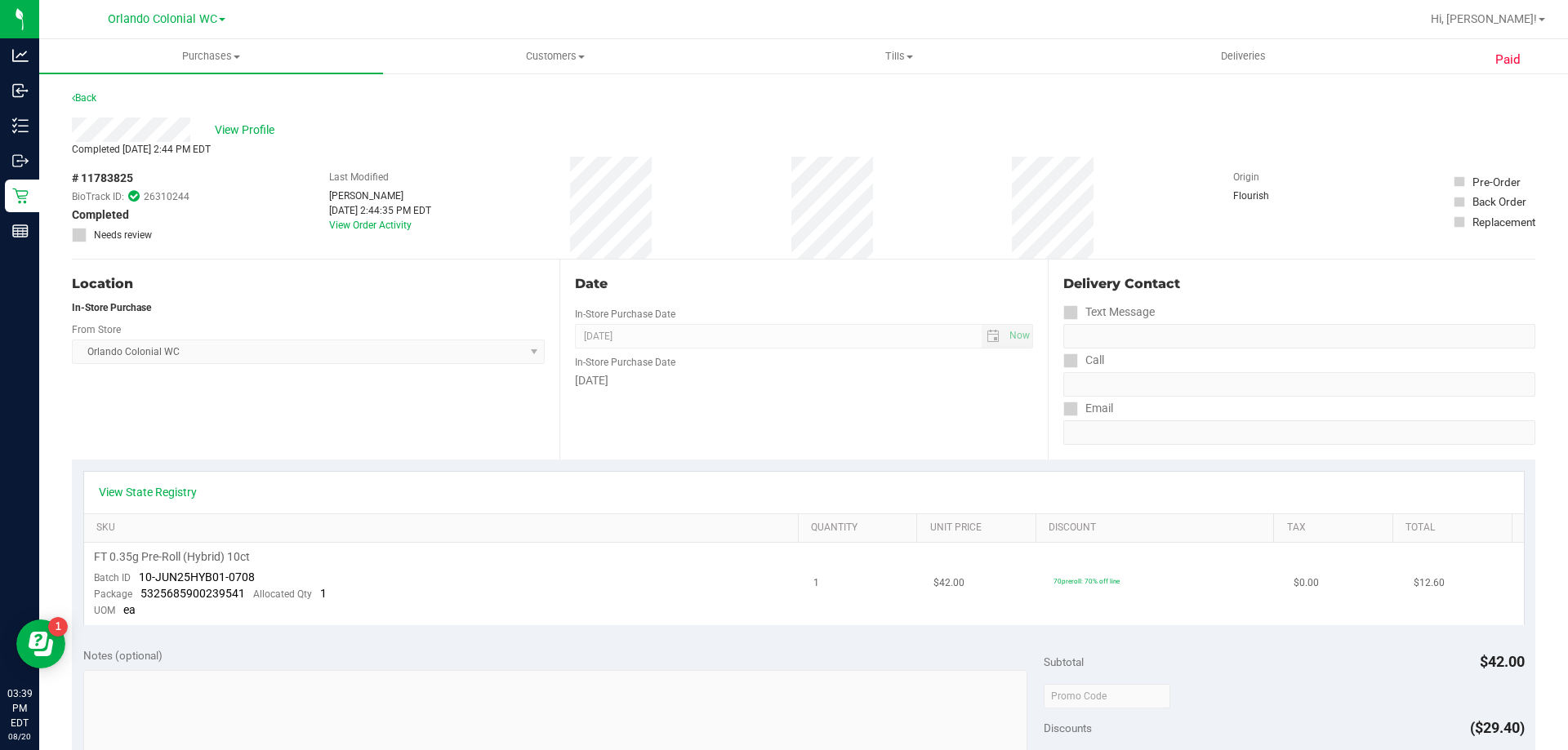
scroll to position [163, 0]
